Goal: Find specific page/section: Find specific page/section

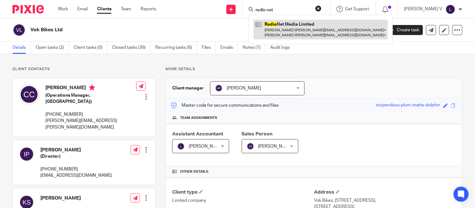
type input "radio net"
click at [295, 32] on link at bounding box center [321, 29] width 134 height 19
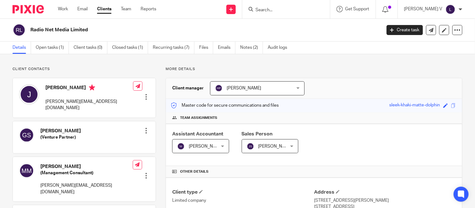
scroll to position [171, 0]
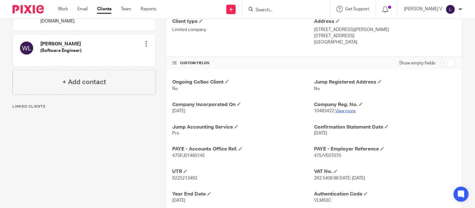
click at [345, 111] on link "View more" at bounding box center [345, 111] width 21 height 4
click at [283, 12] on input "Search" at bounding box center [283, 11] width 56 height 6
type input "t"
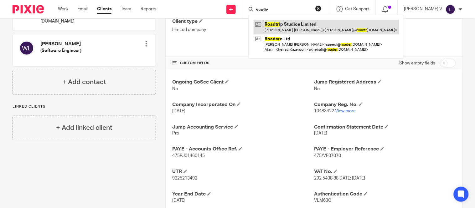
type input "roadtr"
click at [293, 23] on link at bounding box center [327, 27] width 146 height 14
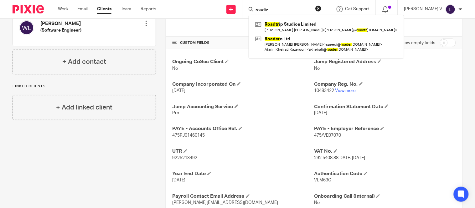
scroll to position [192, 0]
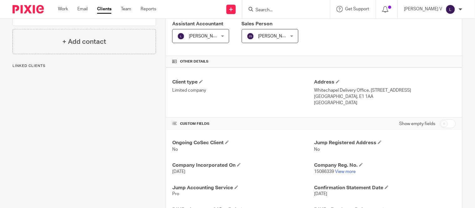
scroll to position [113, 0]
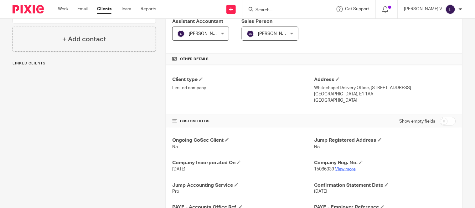
click at [349, 167] on link "View more" at bounding box center [345, 169] width 21 height 4
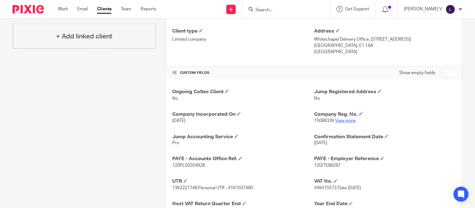
scroll to position [163, 0]
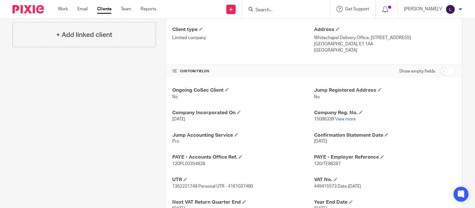
click at [274, 7] on form at bounding box center [288, 9] width 67 height 8
click at [273, 12] on input "Search" at bounding box center [283, 11] width 56 height 6
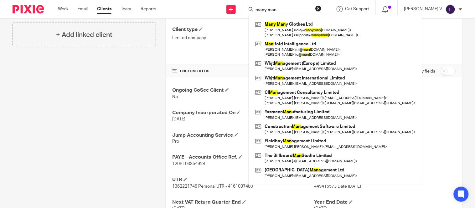
type input "many man"
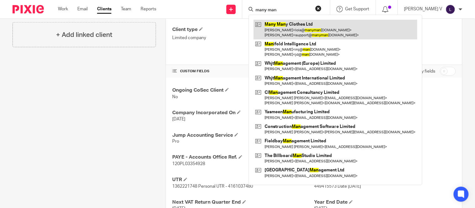
click at [326, 23] on link at bounding box center [336, 29] width 164 height 19
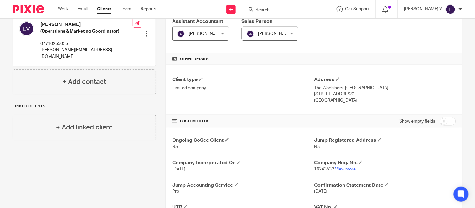
scroll to position [189, 0]
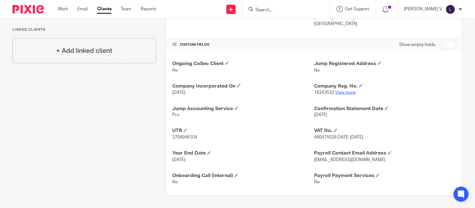
click at [342, 93] on link "View more" at bounding box center [345, 93] width 21 height 4
click at [280, 6] on form at bounding box center [288, 9] width 67 height 8
click at [277, 9] on input "Search" at bounding box center [283, 11] width 56 height 6
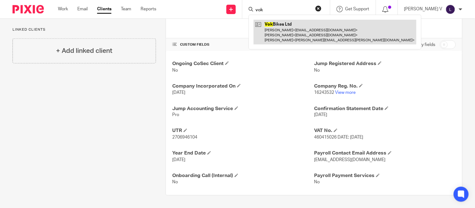
type input "vok"
click at [303, 41] on link at bounding box center [335, 32] width 163 height 25
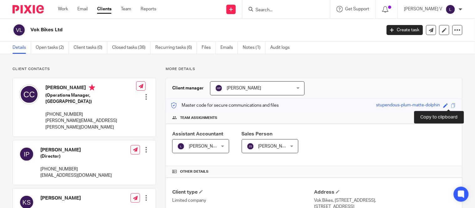
click at [451, 106] on span at bounding box center [453, 105] width 5 height 5
